Goal: Task Accomplishment & Management: Manage account settings

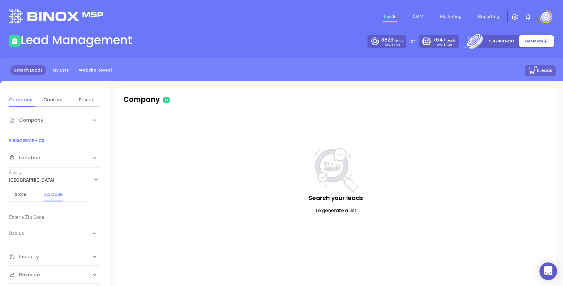
click at [544, 19] on img at bounding box center [545, 16] width 9 height 9
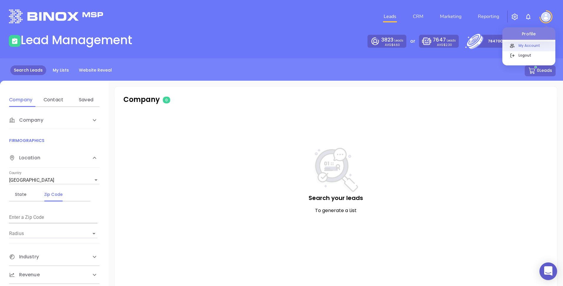
click at [521, 44] on p "My Account" at bounding box center [536, 45] width 40 height 6
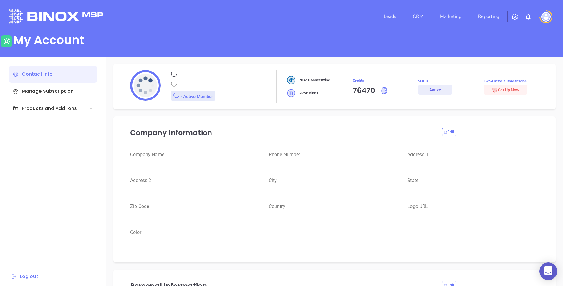
type input "Motiva Networks"
type input "(646) 374-1820"
type input "1100 Franklin Avenue"
type input "Garden City"
type input "New York"
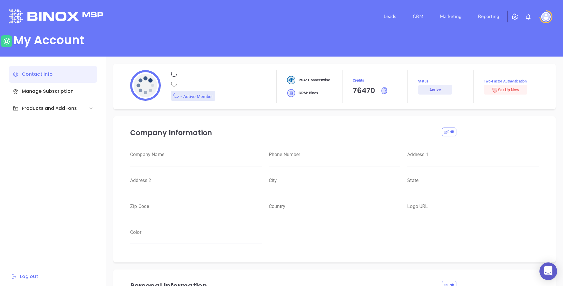
type input "11530"
type input "USA"
type input "https://motiva.net/wp-content/uploads/2024/02/Motiva-Networks-High-DPI.png"
type input "#007aff"
type input "Andrea"
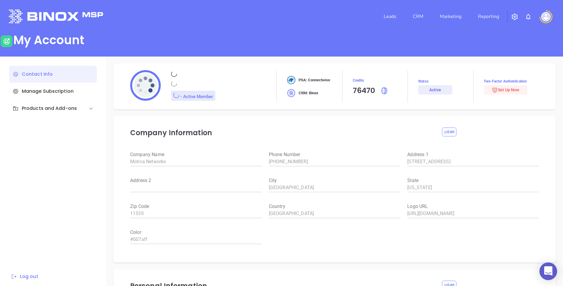
type input "[PERSON_NAME]"
type input "andrea.cruz@motiva.net"
type input "Motiva Networks"
type input "Marketing"
click at [544, 14] on img at bounding box center [545, 16] width 9 height 9
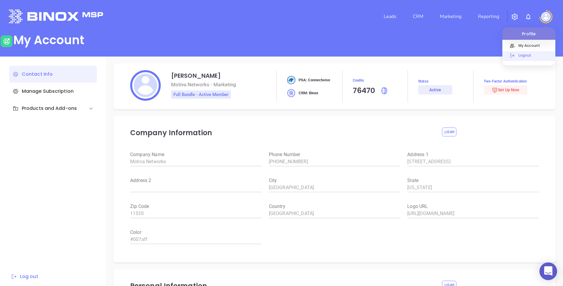
click at [521, 53] on p "Logout" at bounding box center [536, 55] width 40 height 6
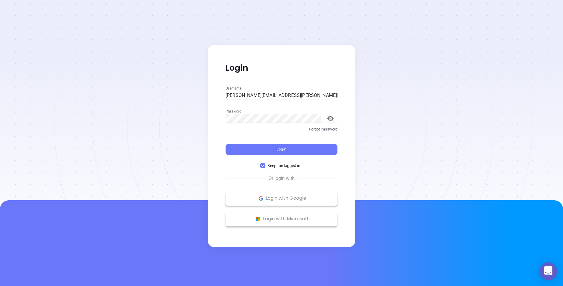
click at [261, 92] on input "andrea.cruz@motiva.net" at bounding box center [282, 95] width 112 height 9
type input "kevin@binoxmsp.com"
click at [253, 150] on button "Login" at bounding box center [282, 149] width 112 height 11
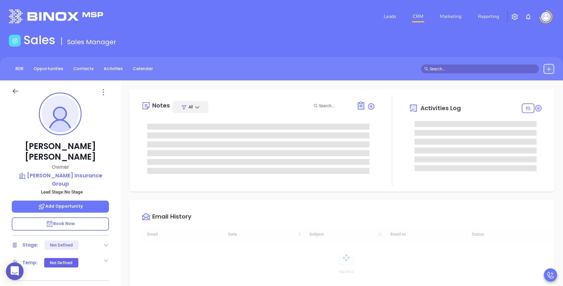
scroll to position [171, 0]
type input "[PERSON_NAME]"
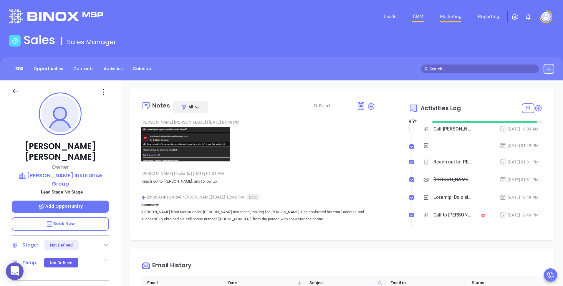
click at [442, 16] on link "Marketing" at bounding box center [450, 17] width 26 height 12
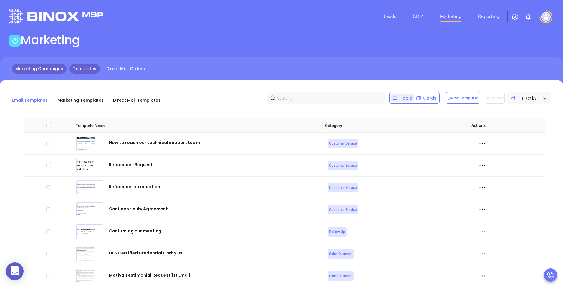
click at [32, 65] on link "Marketing Campaigns" at bounding box center [39, 69] width 55 height 10
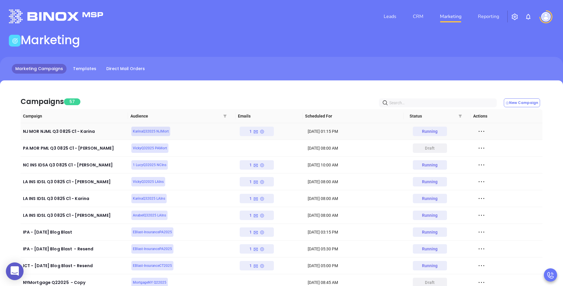
click at [257, 132] on div "1" at bounding box center [256, 131] width 15 height 9
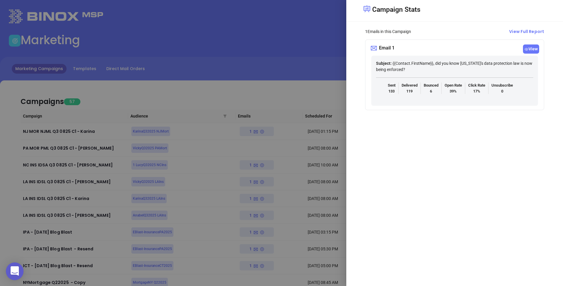
click at [530, 51] on span "View" at bounding box center [531, 48] width 16 height 9
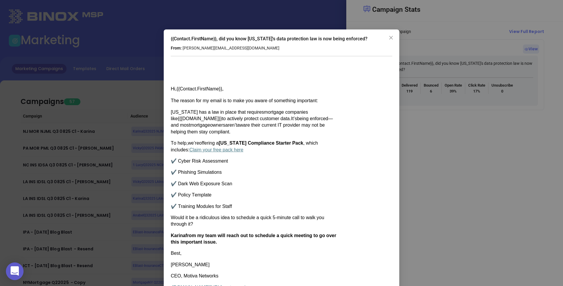
click at [439, 110] on div "{{Contact.FirstName}}, did you know [US_STATE]'s data protection law is now bei…" at bounding box center [281, 143] width 563 height 286
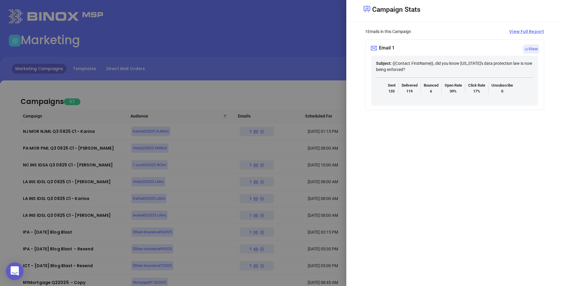
click at [524, 34] on span "View Full Report" at bounding box center [526, 32] width 35 height 6
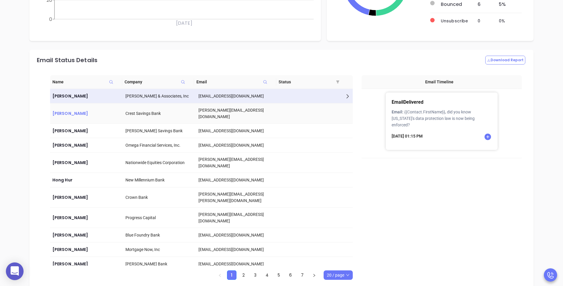
click at [104, 111] on div "[PERSON_NAME]" at bounding box center [86, 113] width 68 height 7
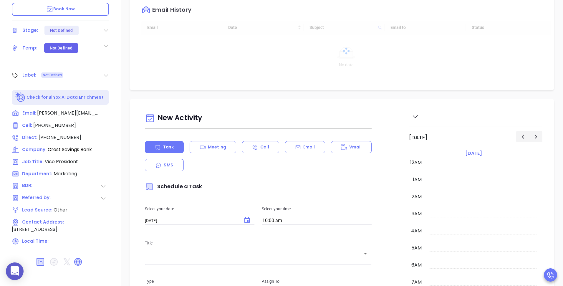
scroll to position [171, 0]
type input "[PERSON_NAME]"
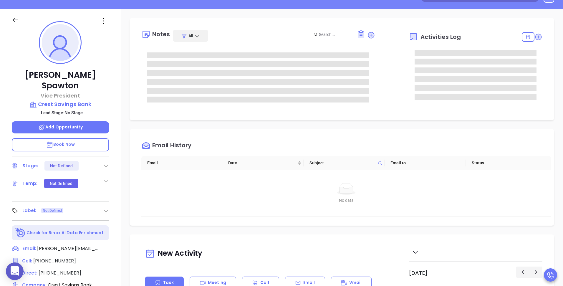
scroll to position [0, 0]
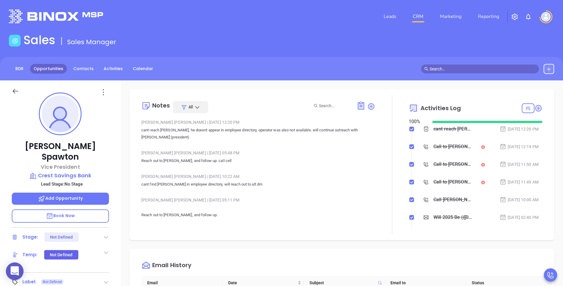
click at [48, 72] on link "Opportunities" at bounding box center [48, 69] width 37 height 10
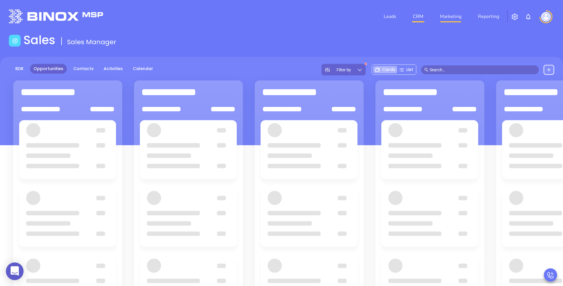
click at [446, 16] on link "Marketing" at bounding box center [450, 17] width 26 height 12
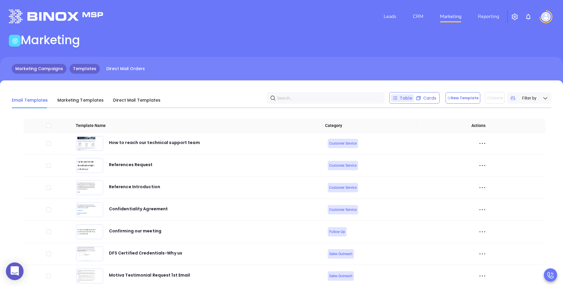
click at [56, 65] on link "Marketing Campaigns" at bounding box center [39, 69] width 55 height 10
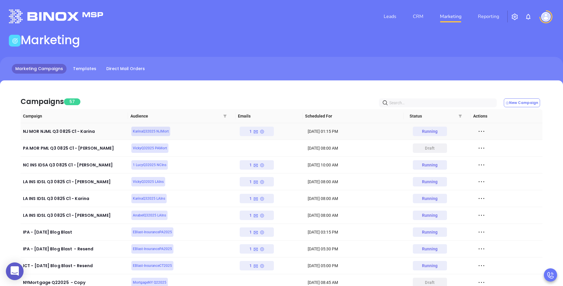
click at [264, 130] on div "1" at bounding box center [257, 131] width 34 height 9
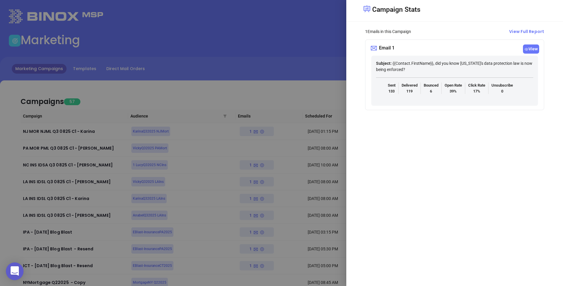
click at [528, 53] on span "View" at bounding box center [531, 48] width 16 height 9
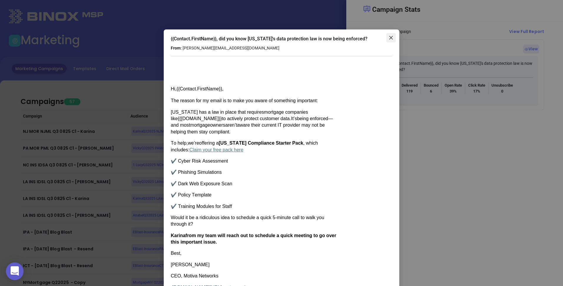
click at [392, 39] on span "Close" at bounding box center [390, 37] width 9 height 5
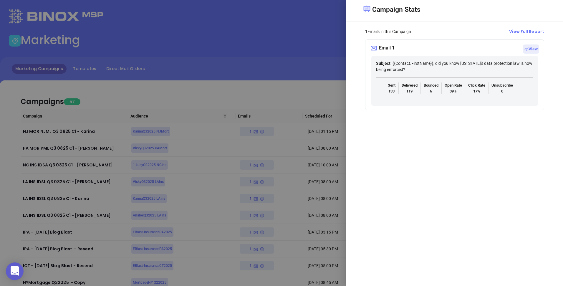
click at [317, 90] on div at bounding box center [281, 143] width 563 height 286
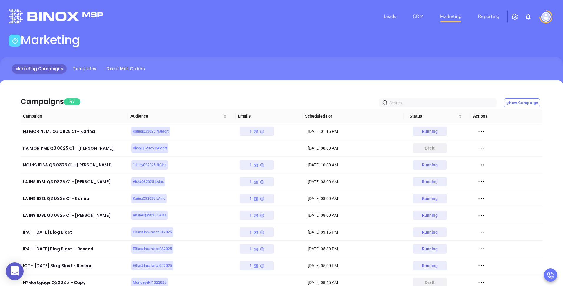
click at [457, 74] on div "Marketing Campaigns Templates Direct Mail Orders" at bounding box center [281, 71] width 563 height 29
click at [292, 63] on div "Marketing Campaigns Templates Direct Mail Orders" at bounding box center [281, 71] width 563 height 29
click at [478, 131] on icon at bounding box center [481, 131] width 9 height 9
click at [487, 144] on div "View Report" at bounding box center [504, 142] width 53 height 6
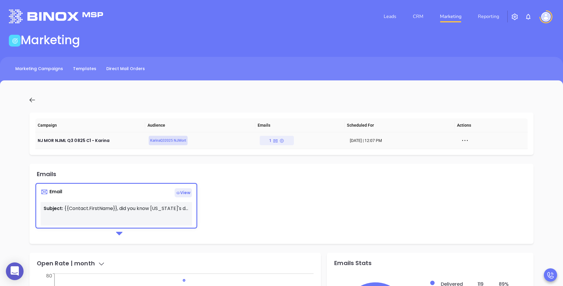
click at [464, 142] on icon at bounding box center [464, 140] width 9 height 9
click at [384, 186] on div "Email View Subject: {{Contact.FirstName}}, did you know [US_STATE]'s data prote…" at bounding box center [281, 210] width 492 height 55
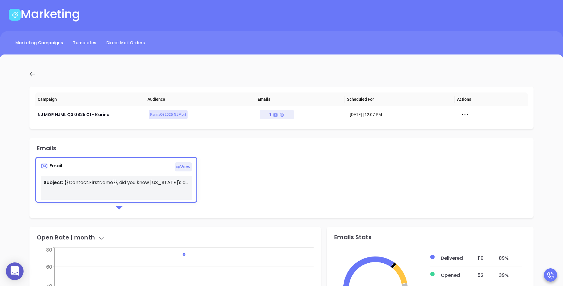
scroll to position [27, 0]
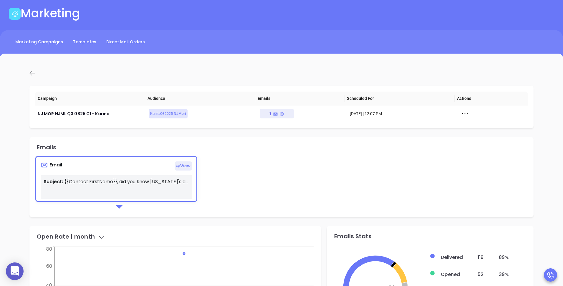
click at [30, 74] on icon at bounding box center [32, 73] width 6 height 5
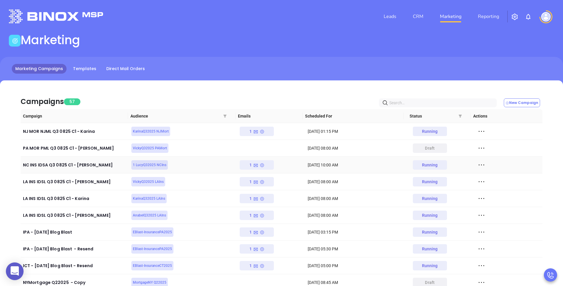
click at [261, 167] on icon at bounding box center [262, 165] width 5 height 5
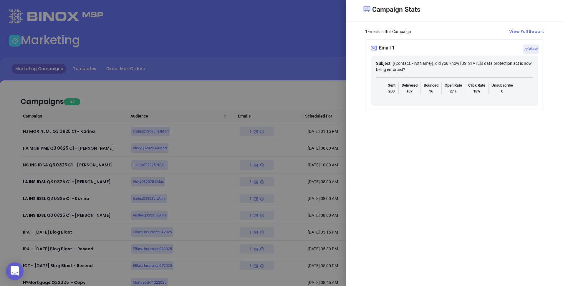
click at [249, 198] on div at bounding box center [281, 143] width 563 height 286
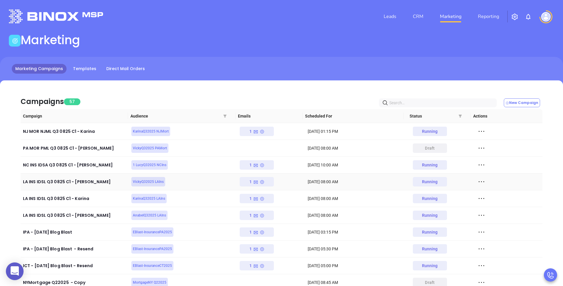
click at [258, 186] on td "1" at bounding box center [271, 181] width 68 height 17
click at [261, 180] on icon at bounding box center [262, 182] width 5 height 5
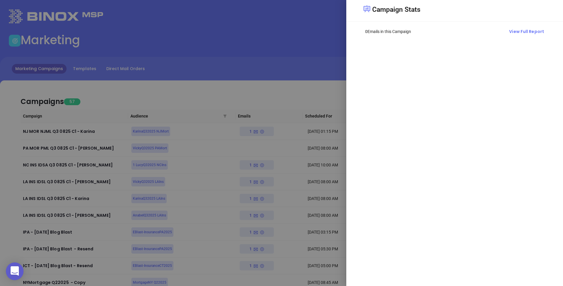
click at [323, 80] on div at bounding box center [281, 143] width 563 height 286
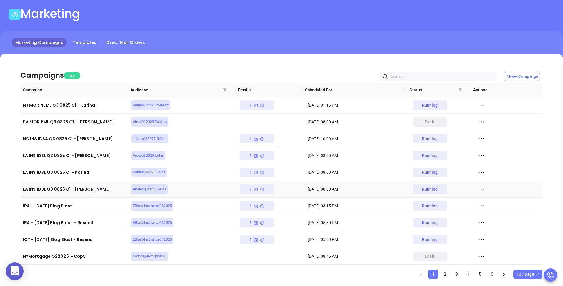
scroll to position [30, 0]
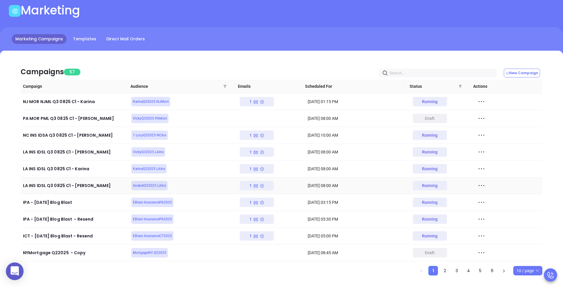
click at [257, 184] on div "1" at bounding box center [256, 185] width 15 height 9
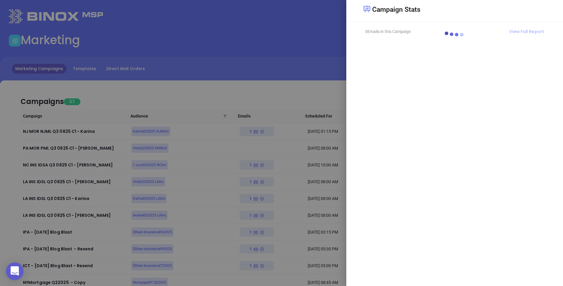
scroll to position [0, 0]
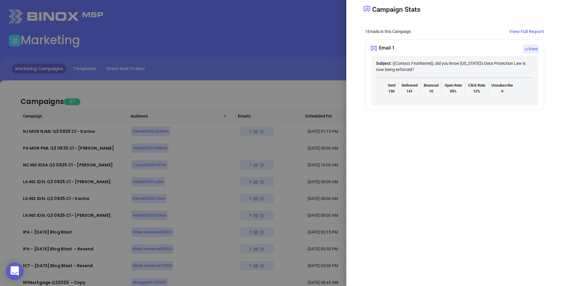
click at [331, 39] on div at bounding box center [281, 143] width 563 height 286
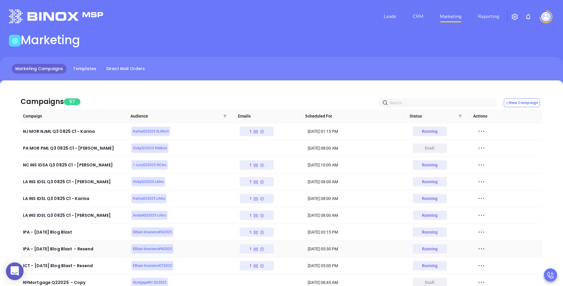
click at [263, 249] on div "1" at bounding box center [257, 248] width 34 height 9
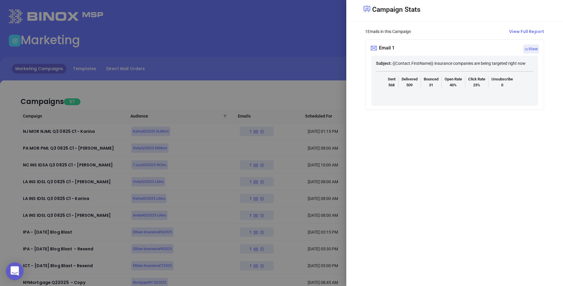
click at [300, 63] on div at bounding box center [281, 143] width 563 height 286
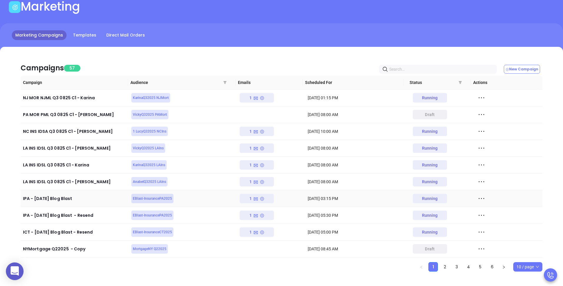
scroll to position [40, 0]
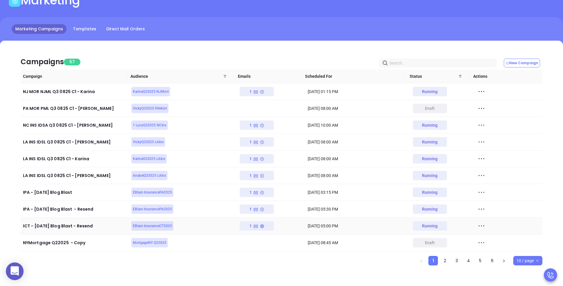
click at [260, 227] on icon at bounding box center [262, 226] width 4 height 4
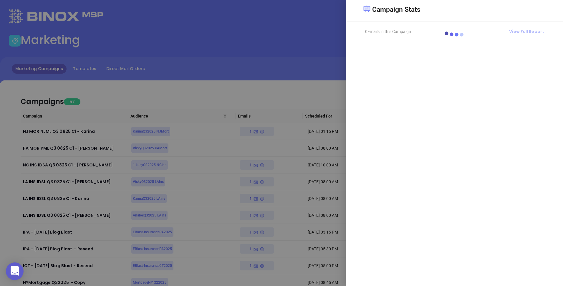
scroll to position [0, 0]
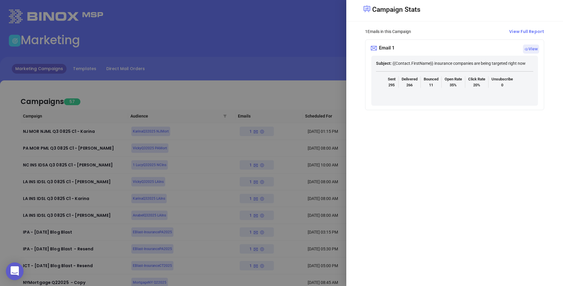
click at [314, 28] on div at bounding box center [281, 143] width 563 height 286
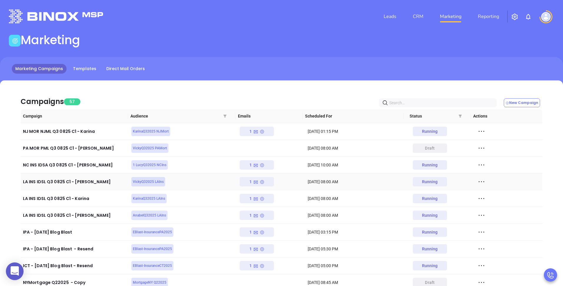
scroll to position [40, 0]
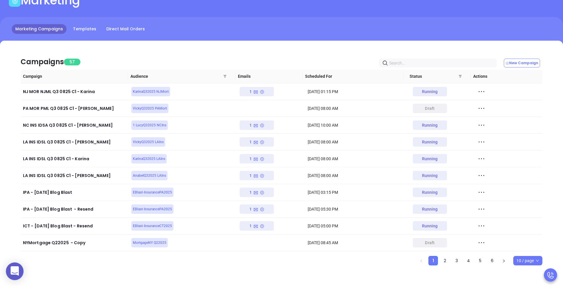
click at [443, 266] on div "Campaigns 57 New Campaign Campaign Audience Emails Scheduled For Status Actions…" at bounding box center [281, 163] width 563 height 245
click at [446, 260] on link "2" at bounding box center [444, 260] width 9 height 9
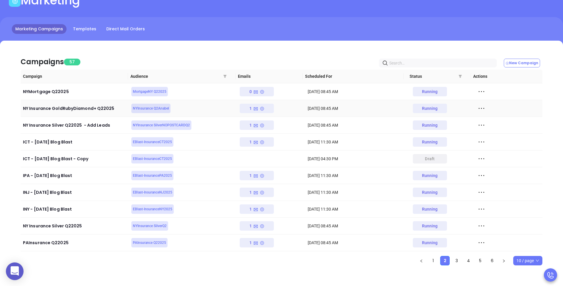
click at [259, 112] on div "1" at bounding box center [256, 108] width 15 height 9
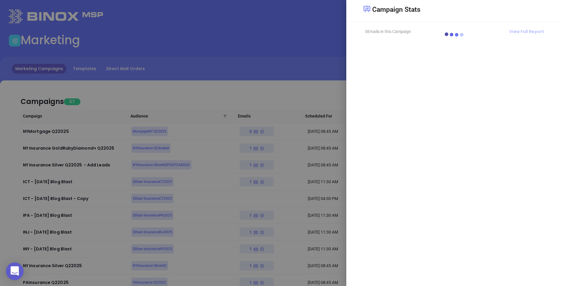
scroll to position [0, 0]
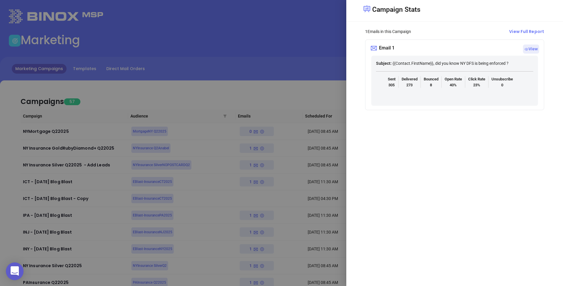
click at [281, 36] on div at bounding box center [281, 143] width 563 height 286
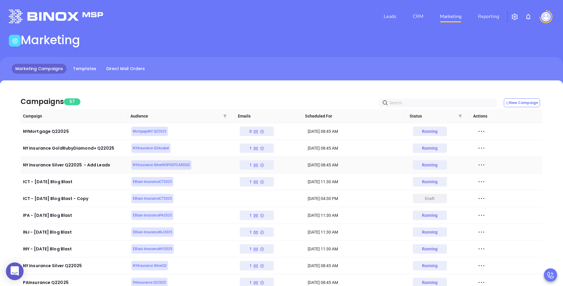
click at [254, 165] on icon at bounding box center [255, 165] width 5 height 5
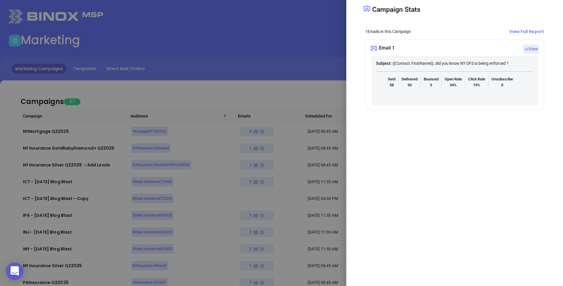
click at [286, 91] on div at bounding box center [281, 143] width 563 height 286
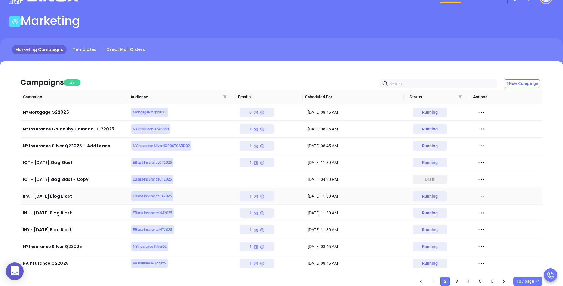
scroll to position [40, 0]
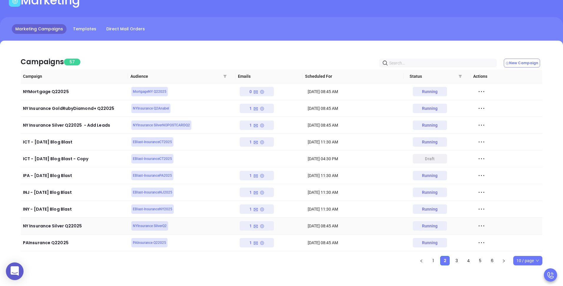
click at [255, 231] on td "1" at bounding box center [271, 226] width 68 height 17
click at [261, 224] on icon at bounding box center [262, 226] width 5 height 5
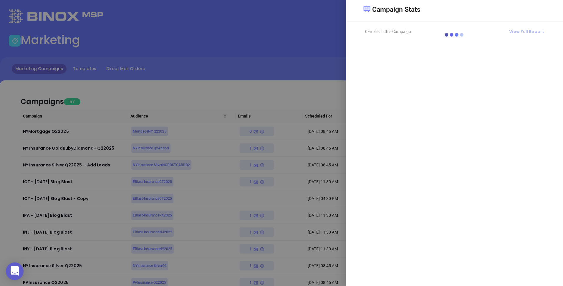
scroll to position [0, 0]
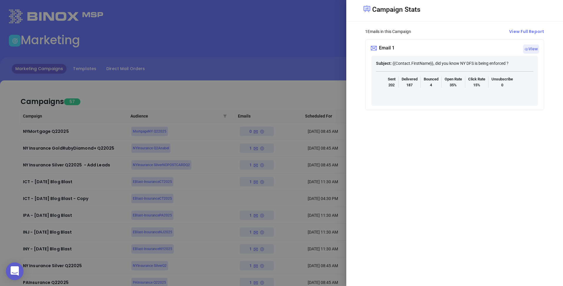
click at [304, 66] on div at bounding box center [281, 143] width 563 height 286
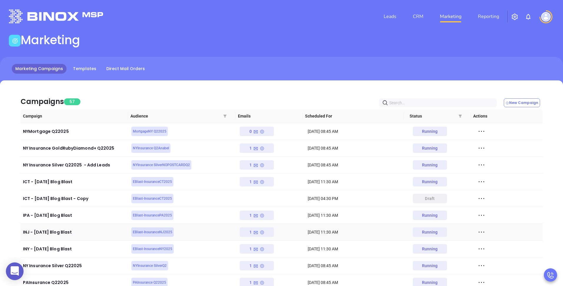
scroll to position [40, 0]
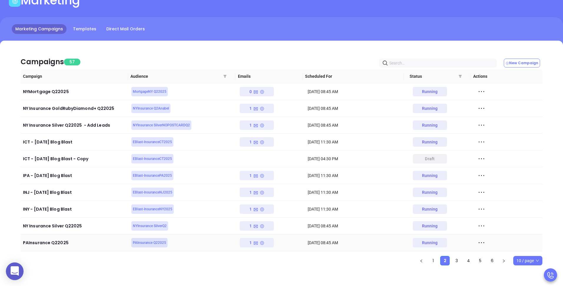
click at [261, 245] on div "1" at bounding box center [256, 242] width 15 height 9
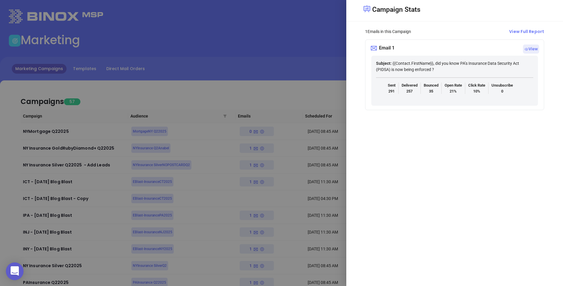
click at [302, 110] on div at bounding box center [281, 143] width 563 height 286
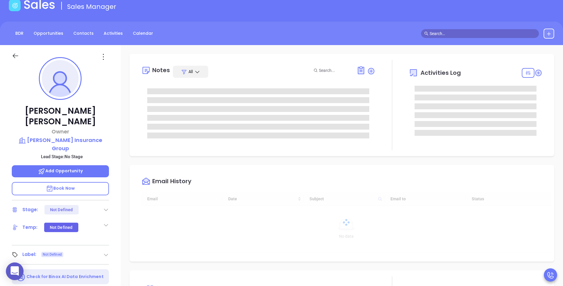
scroll to position [37, 0]
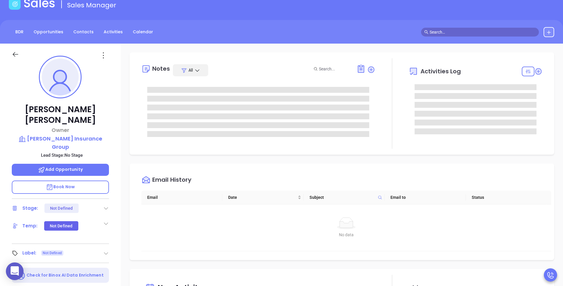
type input "[PERSON_NAME]"
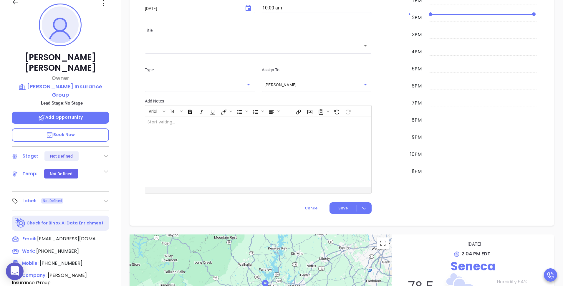
scroll to position [92, 0]
